Goal: Task Accomplishment & Management: Manage account settings

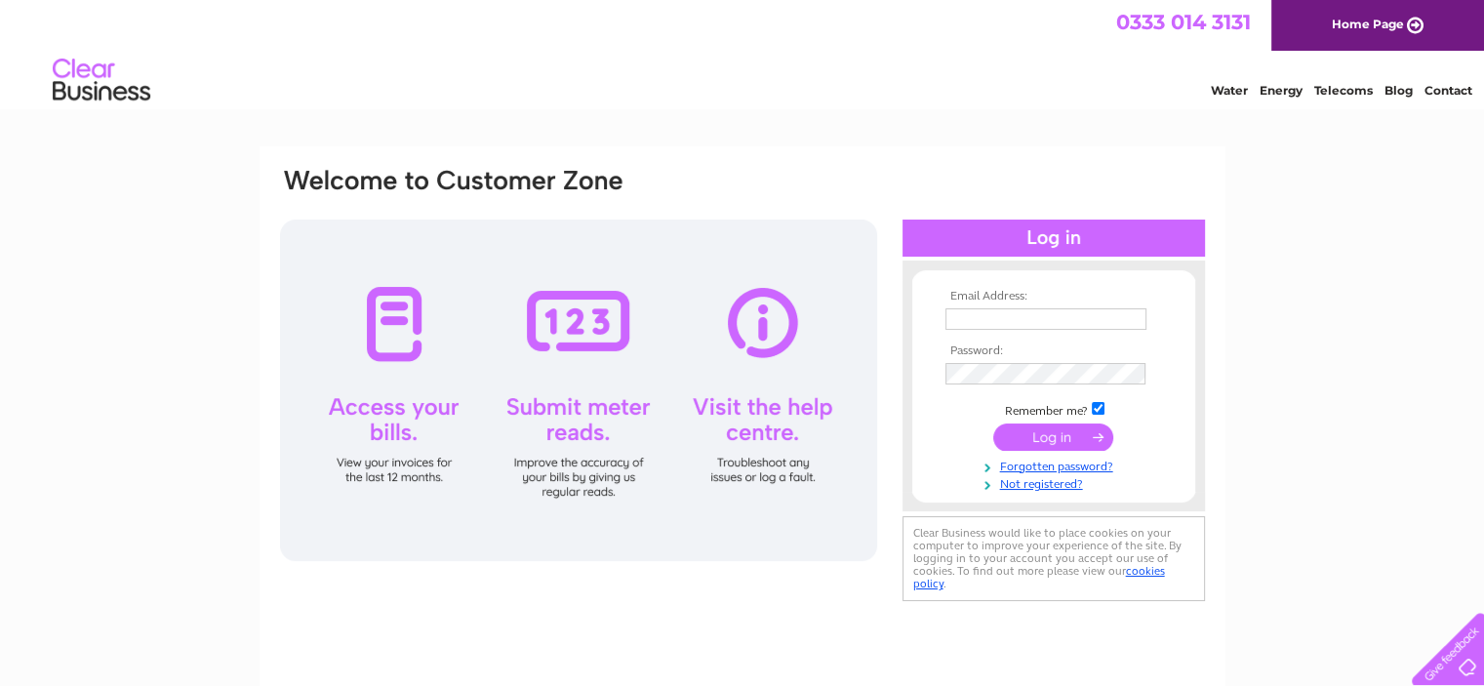
type input "johncooper@unicombox.co.uk"
click at [1035, 430] on input "submit" at bounding box center [1053, 436] width 120 height 27
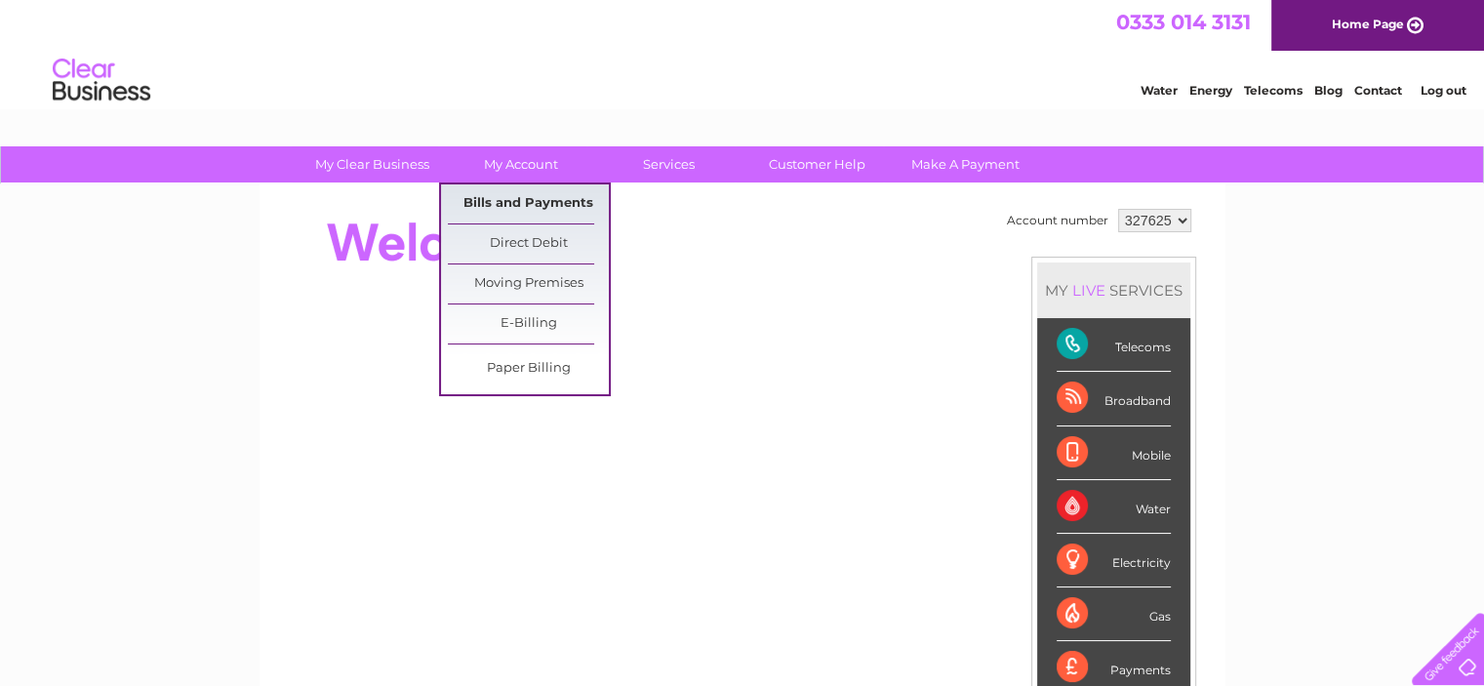
click at [517, 205] on link "Bills and Payments" at bounding box center [528, 203] width 161 height 39
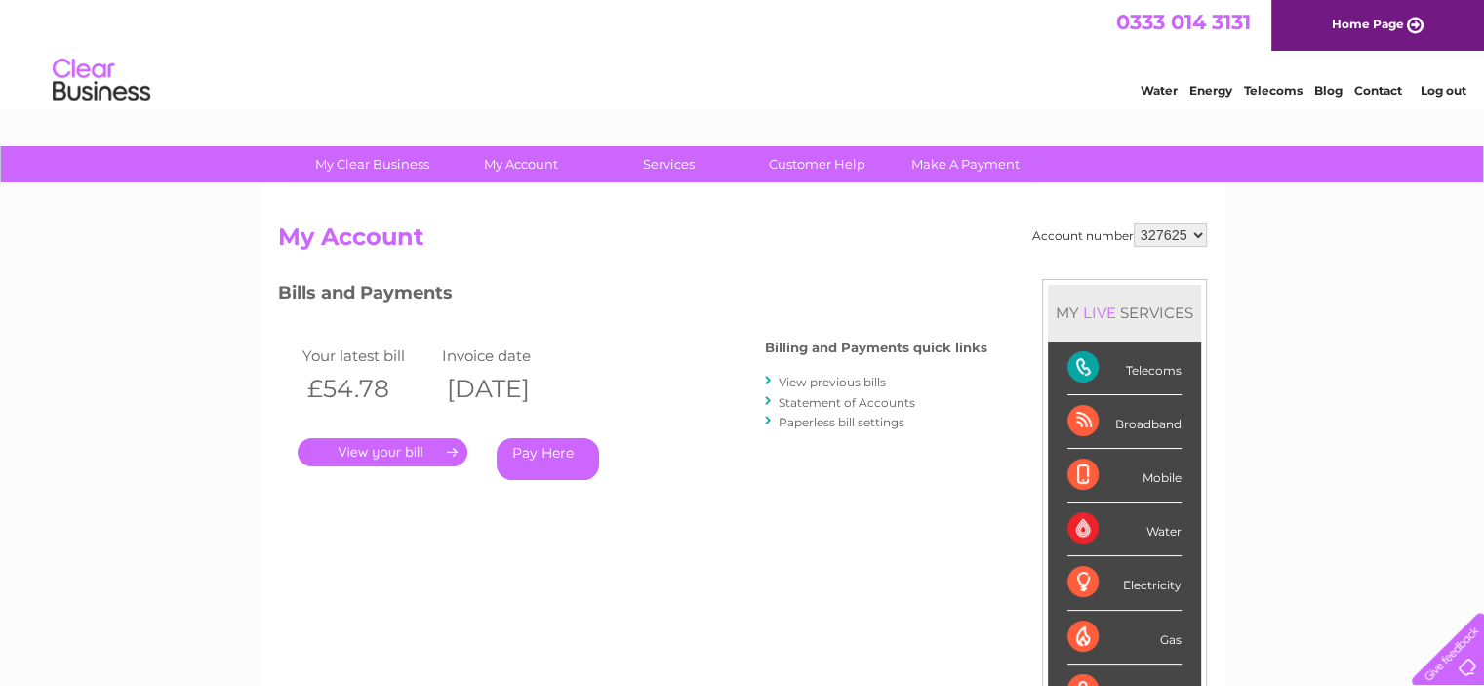
click at [394, 452] on link "." at bounding box center [383, 452] width 170 height 28
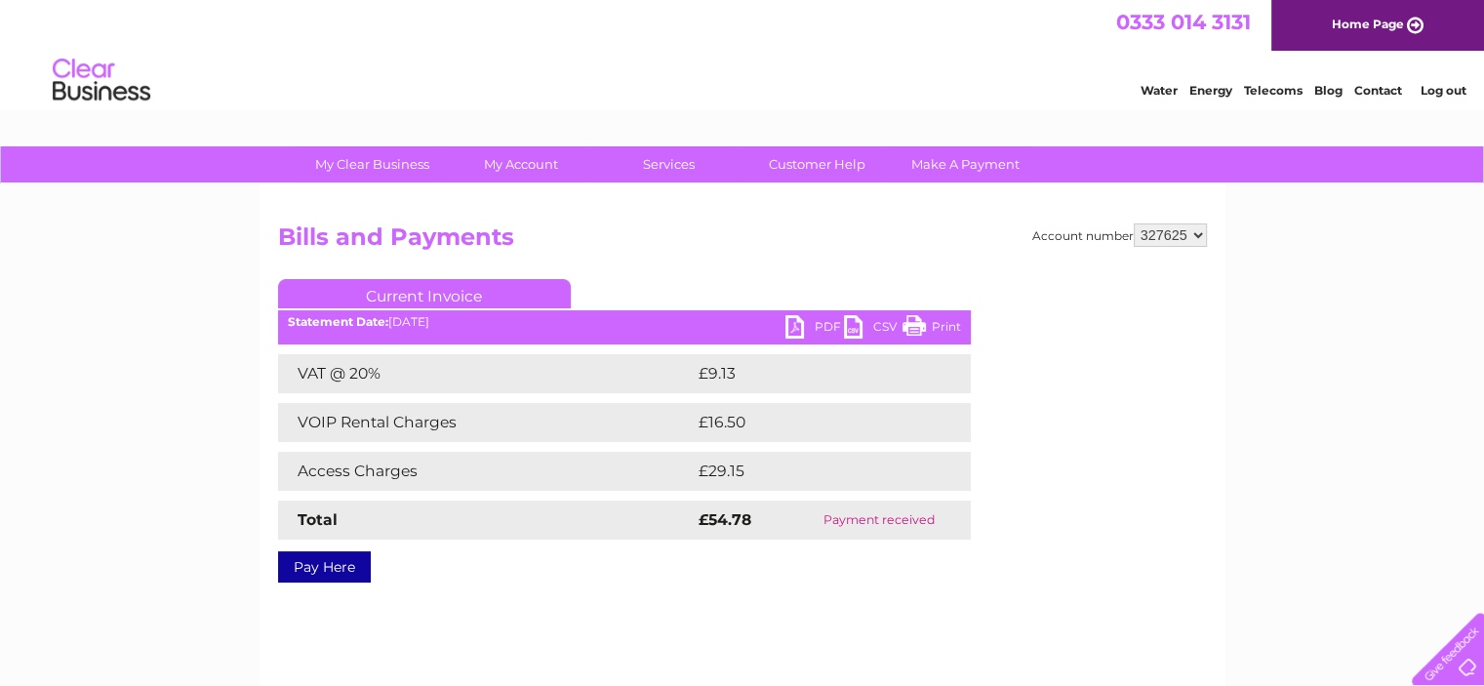
click at [790, 331] on link "PDF" at bounding box center [814, 329] width 59 height 28
